Goal: Transaction & Acquisition: Book appointment/travel/reservation

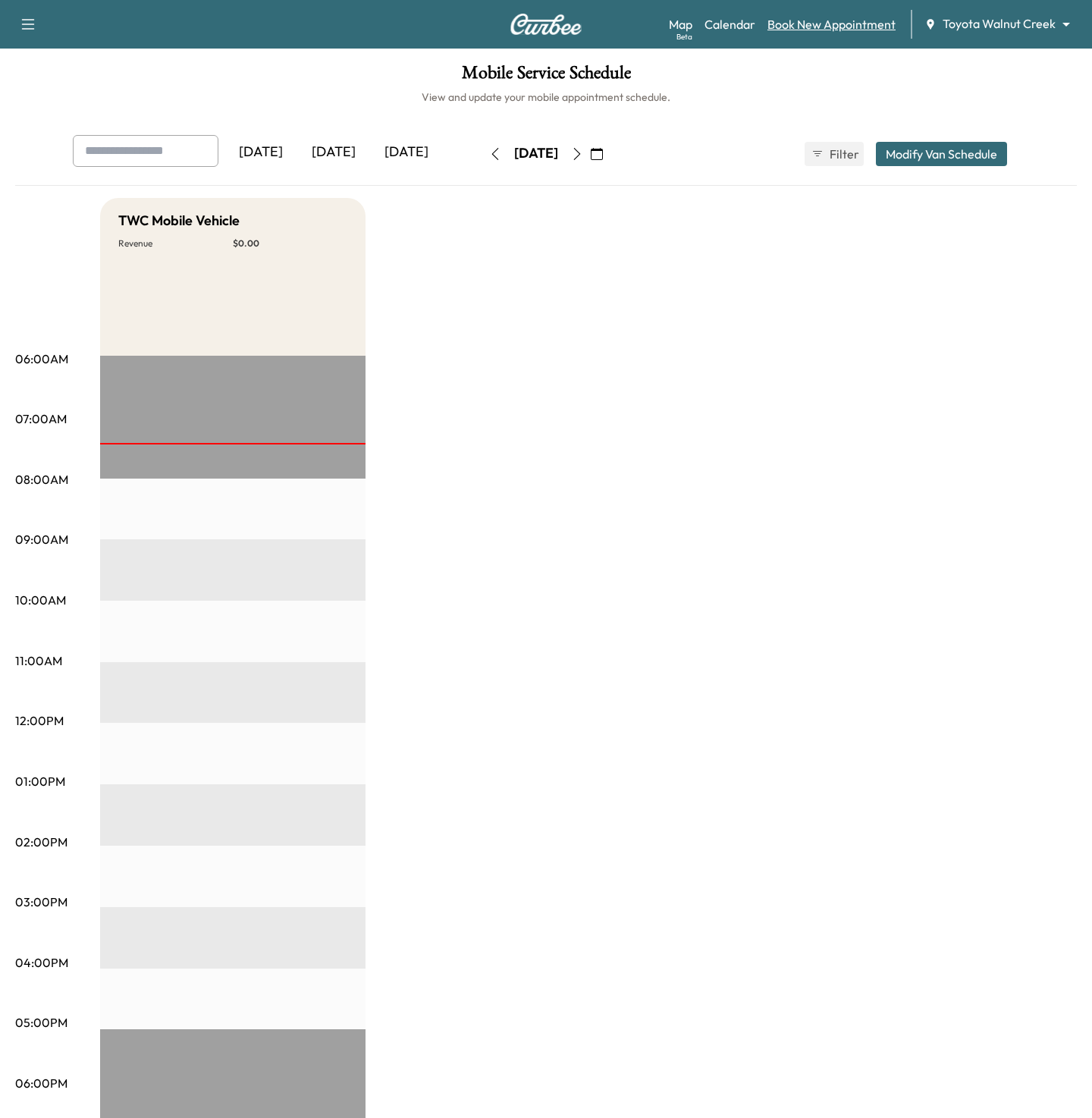
click at [792, 25] on link "Book New Appointment" at bounding box center [832, 24] width 128 height 18
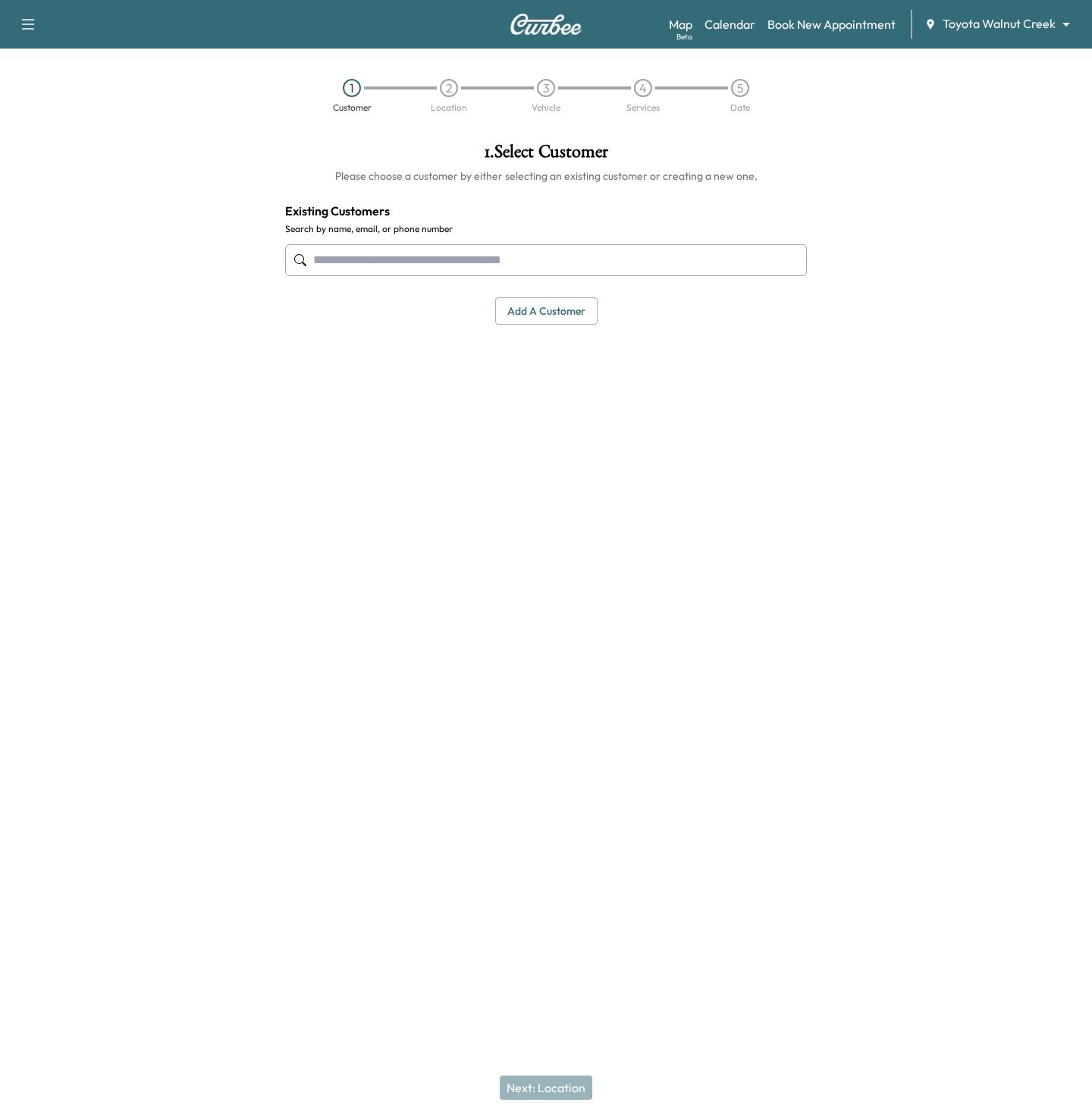
click at [387, 238] on div at bounding box center [546, 259] width 522 height 50
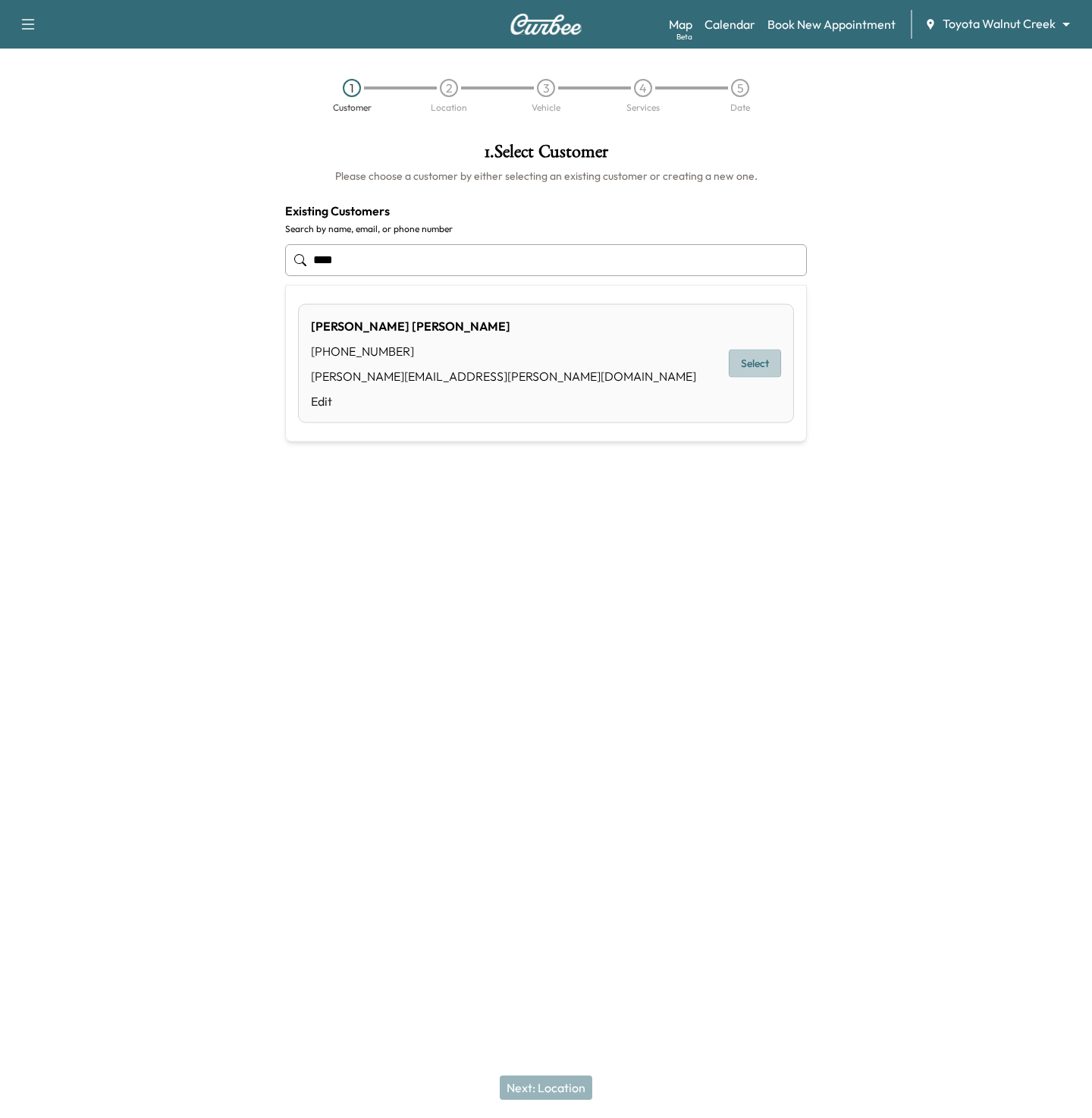
click at [753, 366] on button "Select" at bounding box center [755, 364] width 52 height 28
type input "**********"
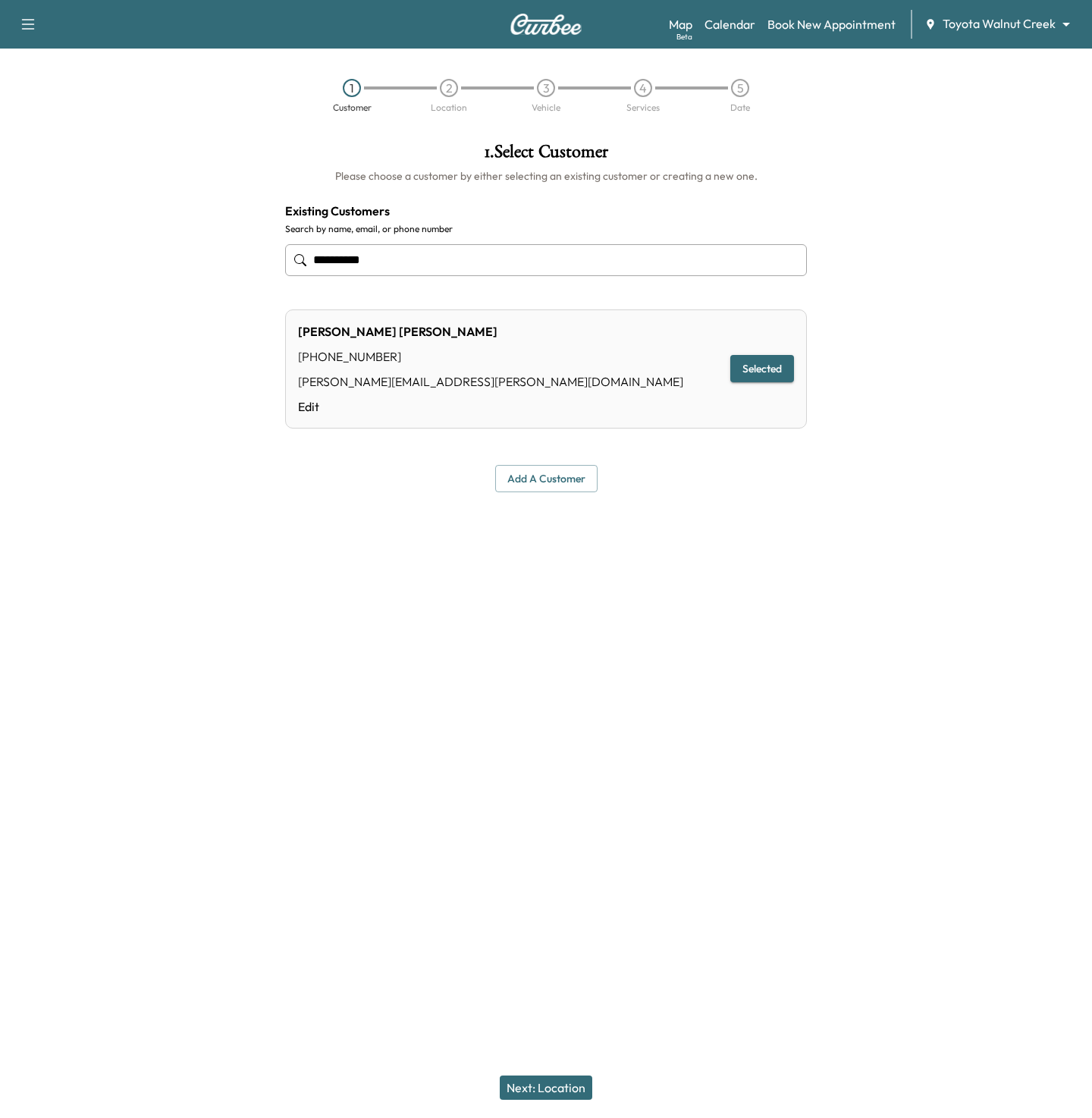
click at [563, 1091] on button "Next: Location" at bounding box center [546, 1088] width 92 height 24
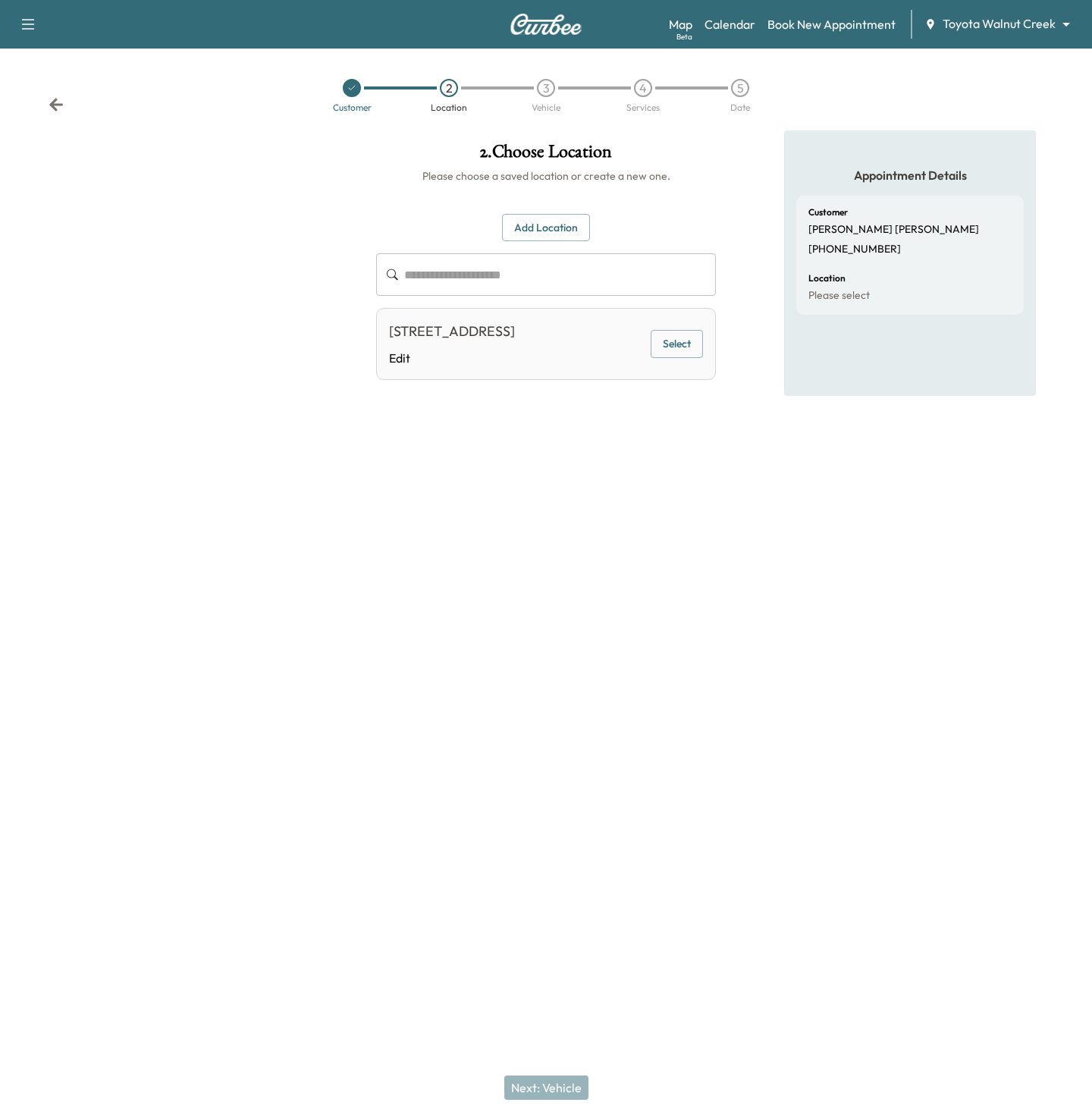
click at [673, 358] on button "Select" at bounding box center [677, 344] width 52 height 28
click at [544, 1090] on button "Next: Vehicle" at bounding box center [546, 1088] width 84 height 24
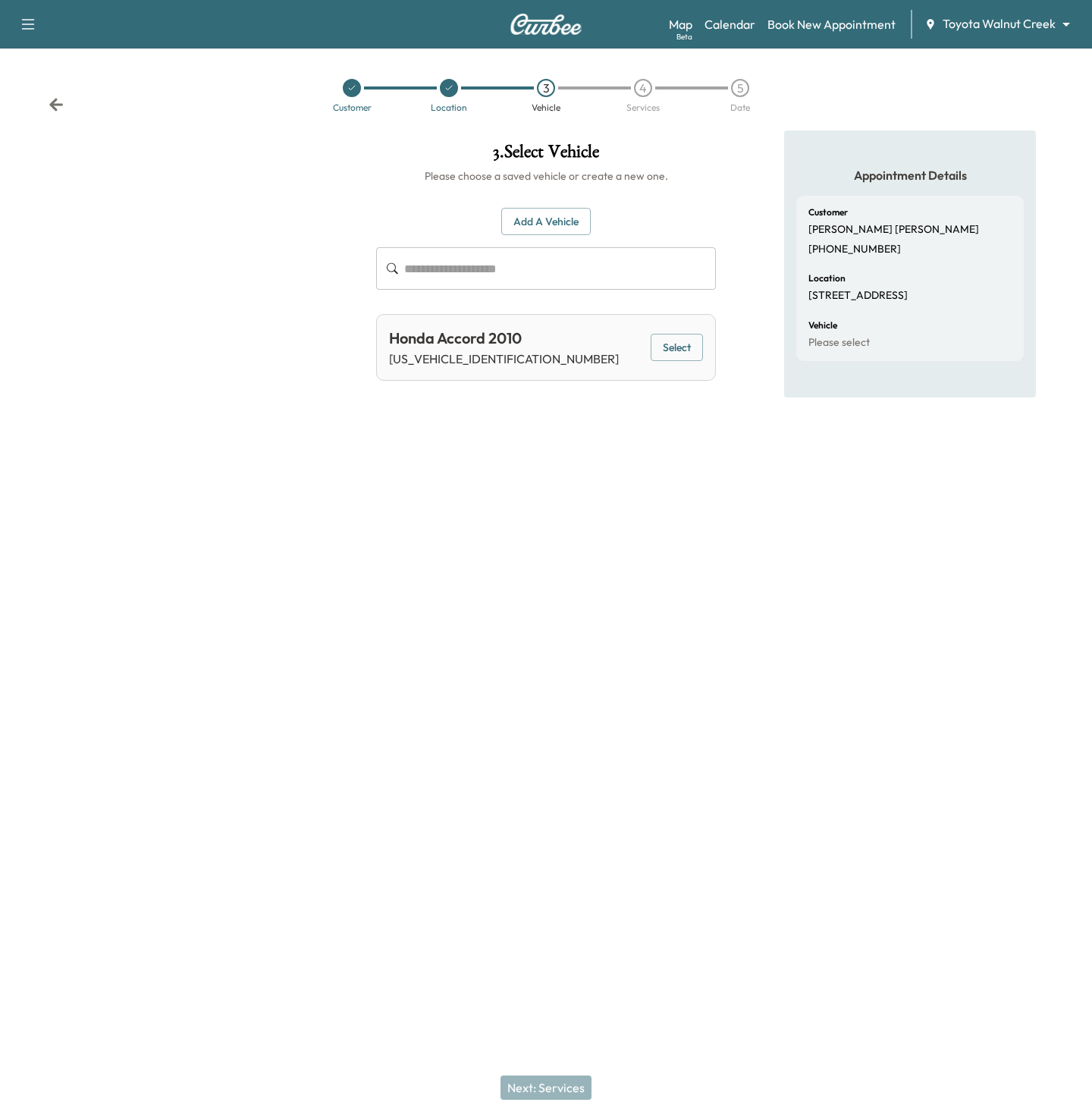
click at [678, 346] on button "Select" at bounding box center [677, 347] width 52 height 28
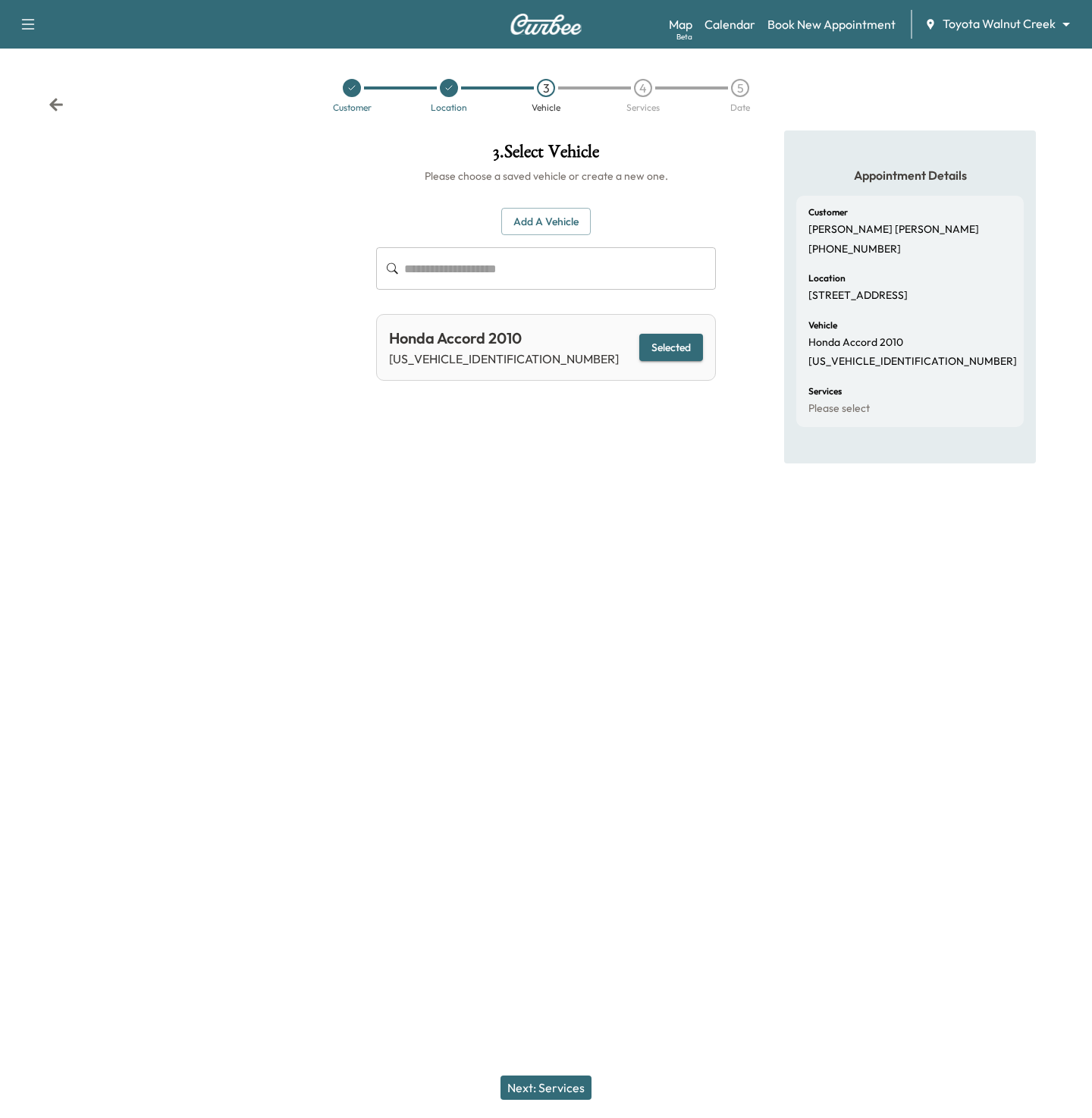
click at [523, 1075] on div "Next: Services" at bounding box center [546, 1088] width 1092 height 61
click at [528, 1088] on button "Next: Services" at bounding box center [546, 1088] width 91 height 24
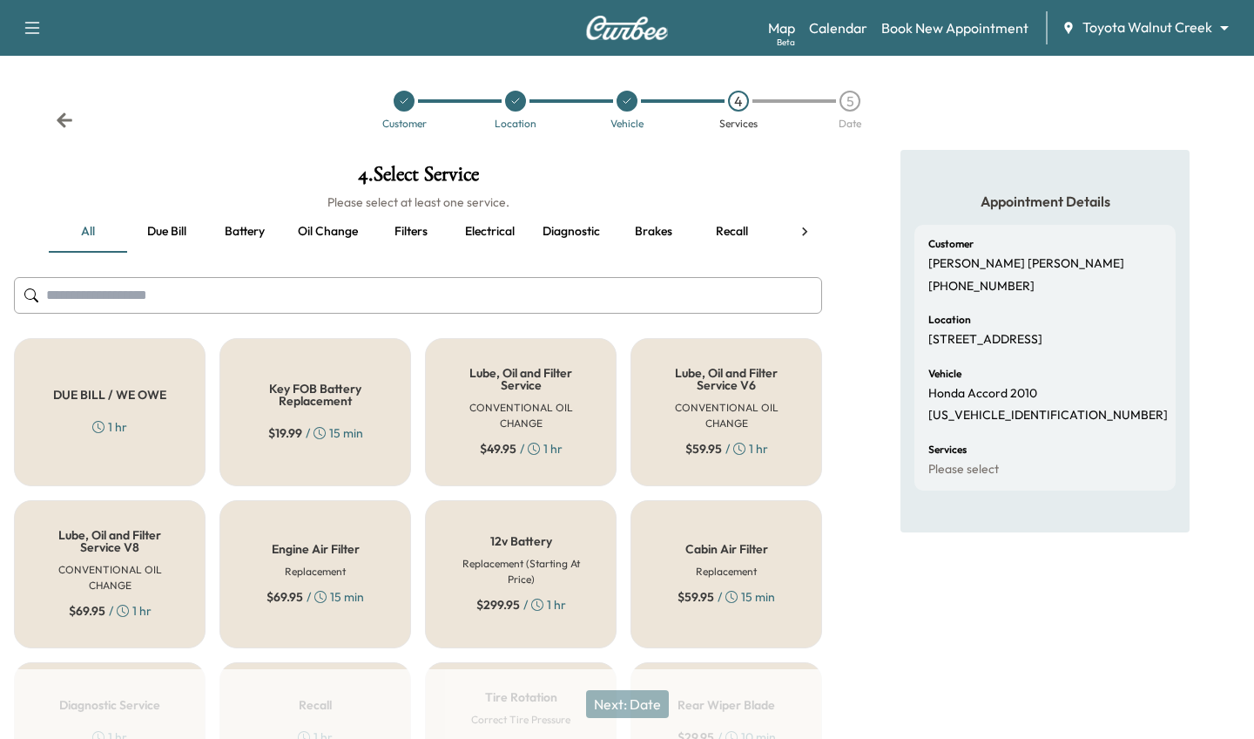
click at [620, 105] on div at bounding box center [627, 101] width 21 height 21
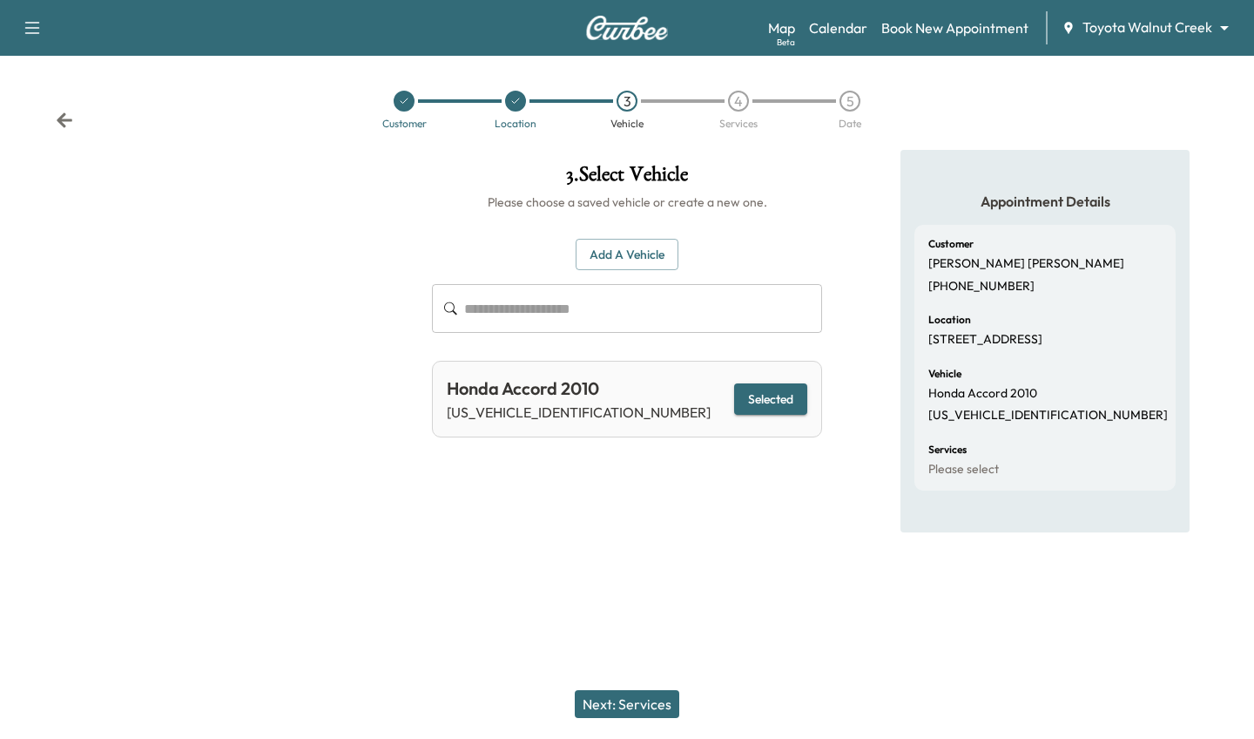
click at [635, 702] on button "Next: Services" at bounding box center [627, 704] width 105 height 28
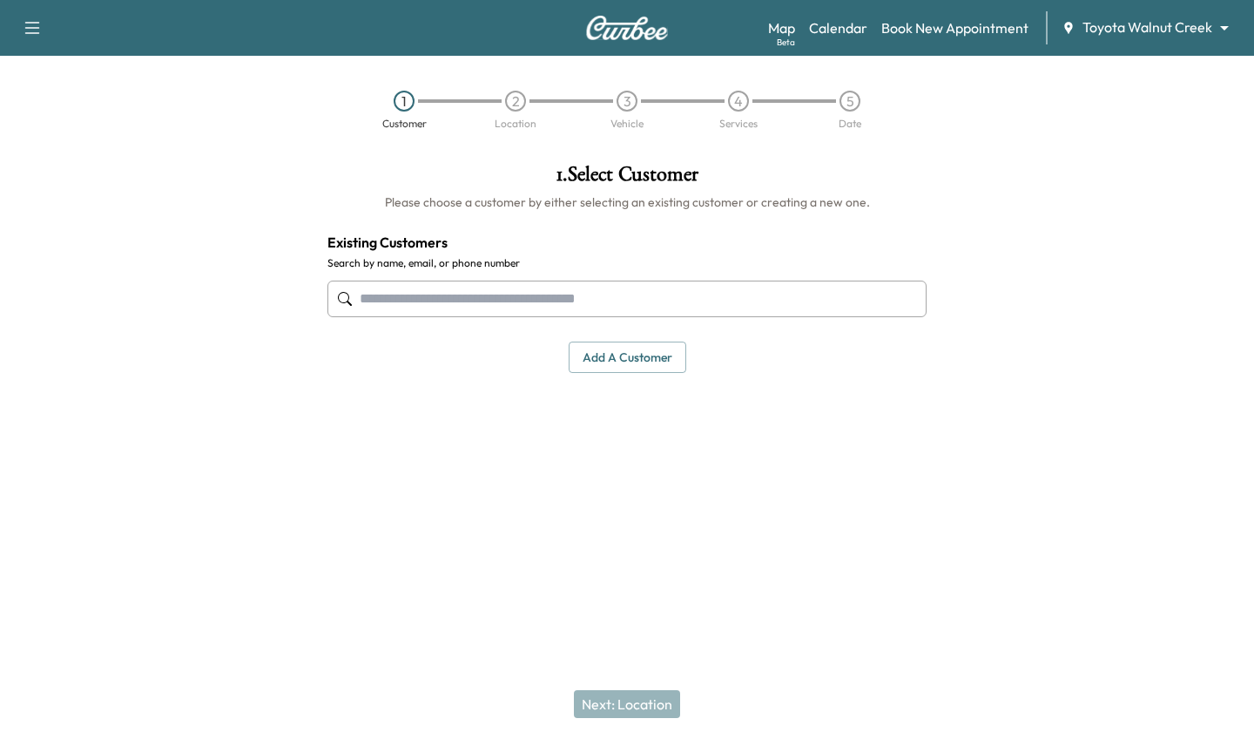
click at [542, 293] on input "text" at bounding box center [627, 298] width 599 height 37
